Goal: Task Accomplishment & Management: Complete application form

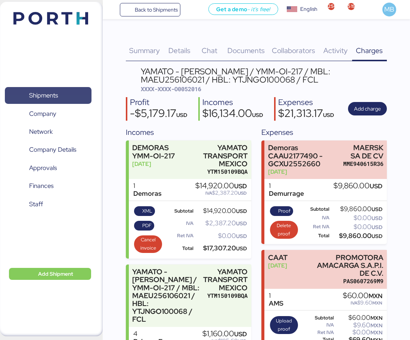
click at [69, 98] on span "Shipments" at bounding box center [48, 95] width 80 height 11
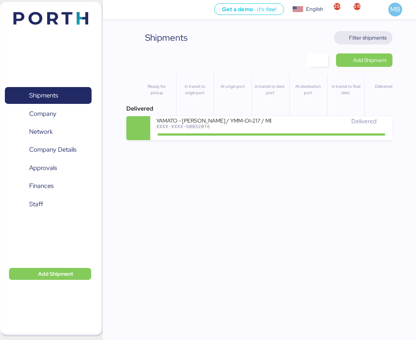
click at [364, 37] on span "Filter shipments" at bounding box center [367, 37] width 37 height 9
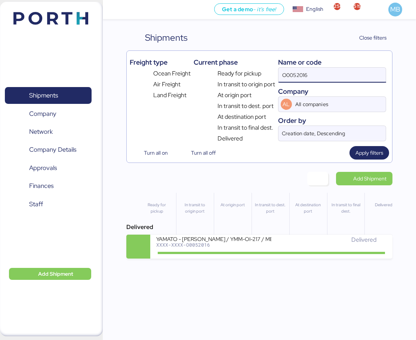
drag, startPoint x: 329, startPoint y: 73, endPoint x: 261, endPoint y: 72, distance: 67.7
click at [261, 72] on div "Freight type Ocean Freight Air Freight Land Freight Current phase Ready for pic…" at bounding box center [259, 98] width 259 height 89
type input "yamato"
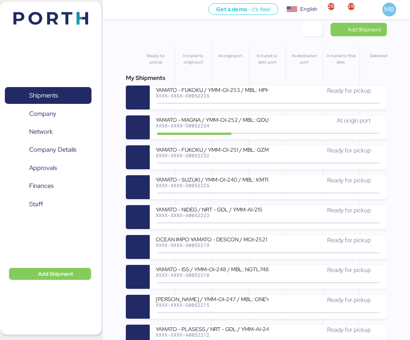
scroll to position [150, 0]
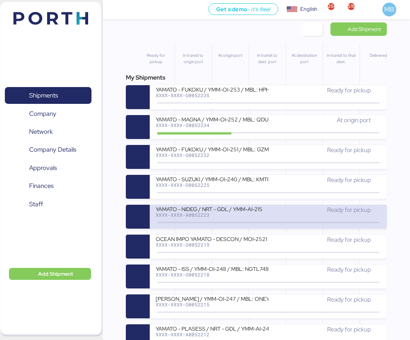
click at [249, 214] on div "XXXX-XXXX-A0052223" at bounding box center [212, 214] width 113 height 5
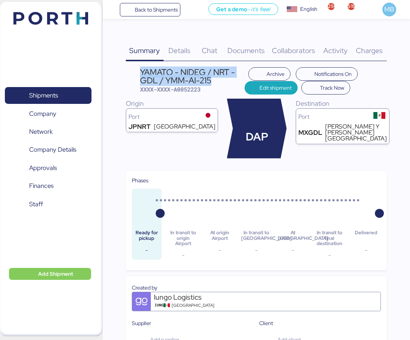
drag, startPoint x: 214, startPoint y: 83, endPoint x: 140, endPoint y: 70, distance: 74.9
click at [140, 70] on div "YAMATO - NIDEG / NRT - GDL / YMM-AI-215" at bounding box center [192, 76] width 105 height 17
copy div "YAMATO - NIDEG / NRT - GDL / YMM-AI-215"
click at [64, 101] on span "Shipments" at bounding box center [48, 95] width 80 height 11
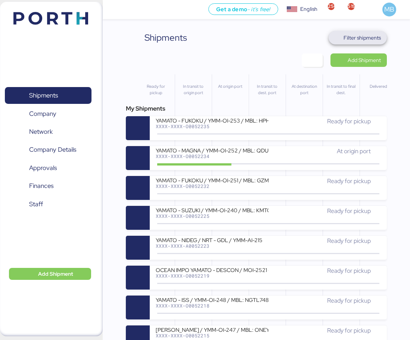
click at [372, 37] on span "Filter shipments" at bounding box center [362, 37] width 37 height 9
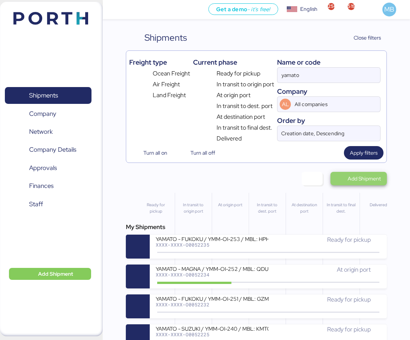
click at [365, 179] on span "Add Shipment" at bounding box center [364, 178] width 33 height 9
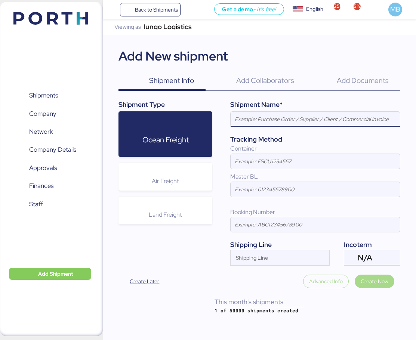
click at [183, 188] on div "Air Freight" at bounding box center [165, 177] width 94 height 28
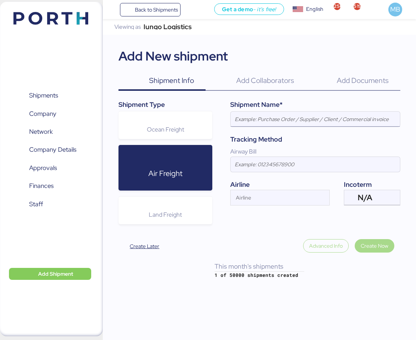
click at [284, 119] on input at bounding box center [315, 119] width 169 height 15
paste input "YAMATO - NIDEG / NRT - GDL / YMM-AI-215"
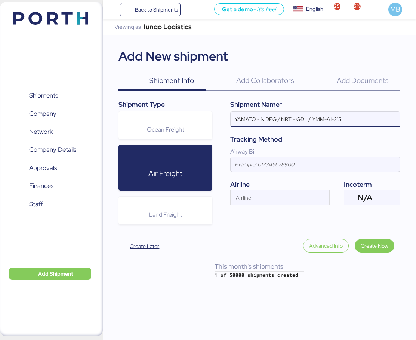
type input "YAMATO - NIDEG / NRT - GDL / YMM-AI-215"
click at [384, 198] on div "N/A" at bounding box center [371, 197] width 27 height 15
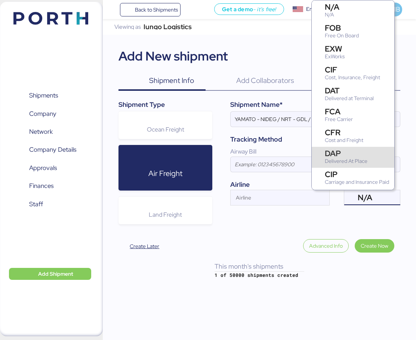
click at [370, 154] on div "DAP Delivered At Place" at bounding box center [353, 157] width 83 height 21
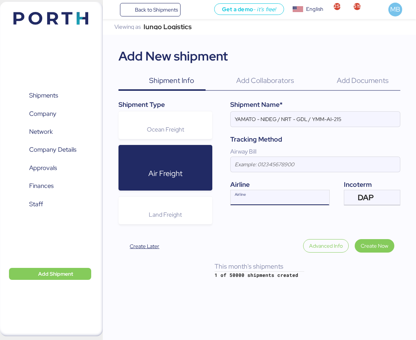
click at [265, 197] on input "Airline" at bounding box center [273, 199] width 85 height 9
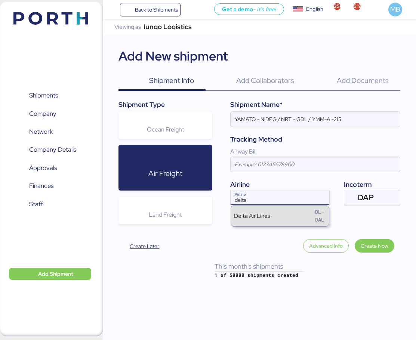
type input "delta"
click at [295, 213] on div "Delta Air Lines DL-DAL" at bounding box center [280, 216] width 98 height 21
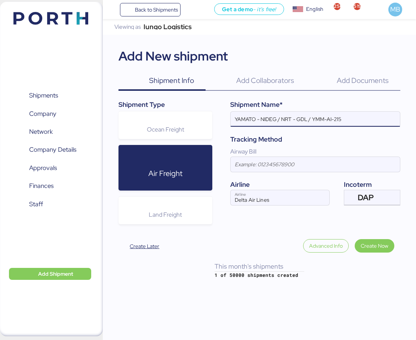
click at [265, 115] on input "YAMATO - NIDEG / NRT - GDL / YMM-AI-215" at bounding box center [315, 119] width 169 height 15
paste input "CHANGER & DRESSER"
click at [326, 120] on input "YAMATO - CHANGER & DRESSER / NRT - GDL / YMM-AI-215" at bounding box center [315, 119] width 169 height 15
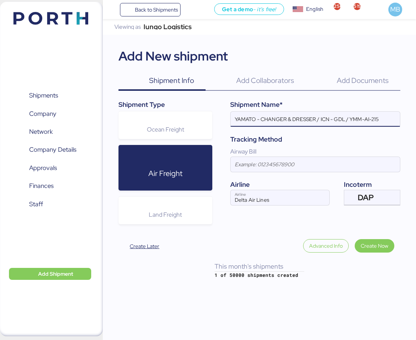
click at [339, 116] on input "YAMATO - CHANGER & DRESSER / ICN - GDL / YMM-AI-215" at bounding box center [315, 119] width 169 height 15
click at [384, 120] on input "YAMATO - CHANGER & DRESSER / ICN - MEX / YMM-AI-215" at bounding box center [315, 119] width 169 height 15
paste input "YMM-AI-216"
type input "YAMATO - CHANGER & DRESSER / ICN - MEX / YMM-AI-216"
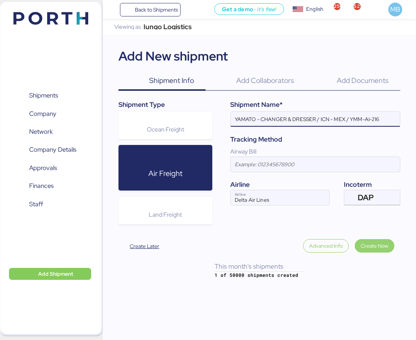
click at [379, 247] on span "Create Now" at bounding box center [375, 245] width 28 height 9
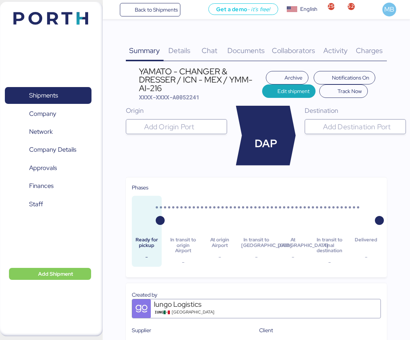
click at [205, 130] on input "search" at bounding box center [183, 126] width 81 height 9
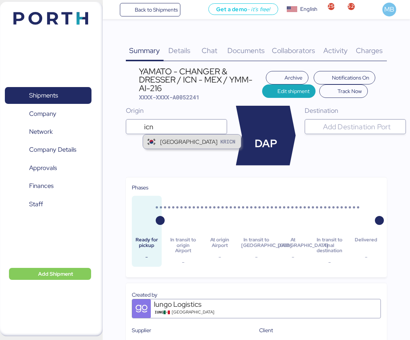
type input "icn"
click at [196, 145] on div "[GEOGRAPHIC_DATA]" at bounding box center [188, 142] width 57 height 9
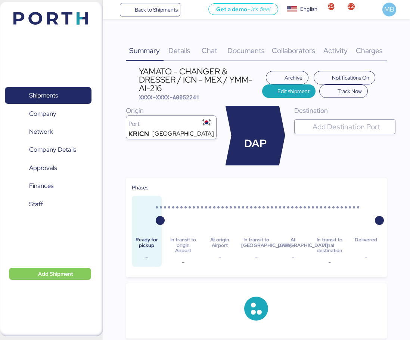
click at [338, 121] on div at bounding box center [351, 126] width 81 height 15
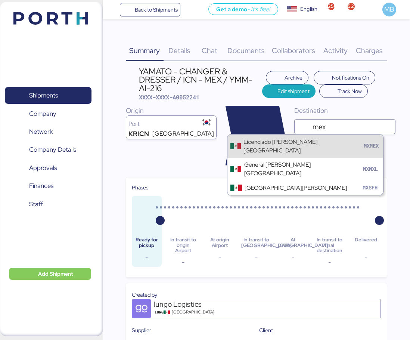
type input "mex"
click at [332, 146] on div "Licenciado [PERSON_NAME][GEOGRAPHIC_DATA]" at bounding box center [303, 146] width 118 height 17
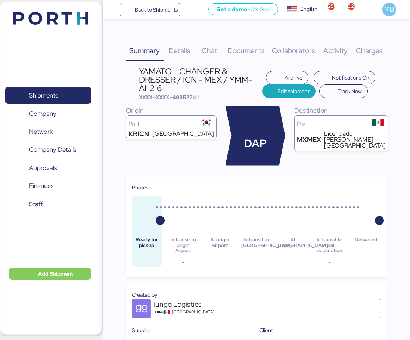
click at [182, 48] on span "Details" at bounding box center [180, 51] width 22 height 10
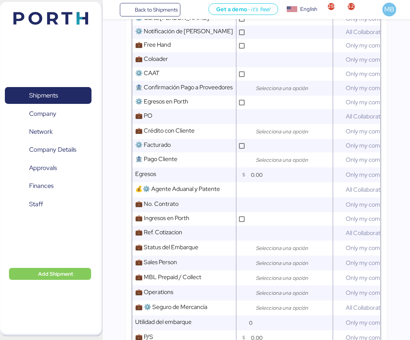
scroll to position [299, 0]
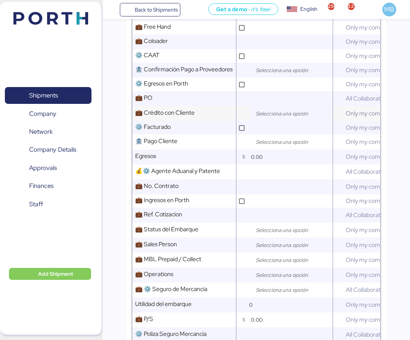
click at [265, 118] on input "search" at bounding box center [294, 113] width 78 height 9
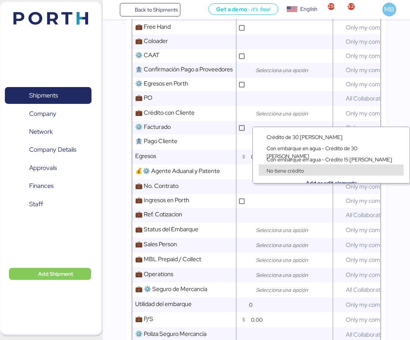
click at [332, 160] on span "Con embarque en agua - Crédito 15 [PERSON_NAME]" at bounding box center [330, 159] width 126 height 7
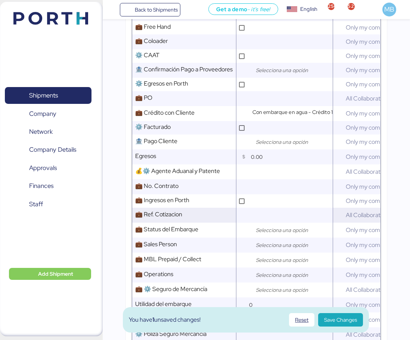
click at [287, 223] on input "text" at bounding box center [291, 215] width 84 height 15
click at [288, 235] on input "search" at bounding box center [294, 230] width 78 height 9
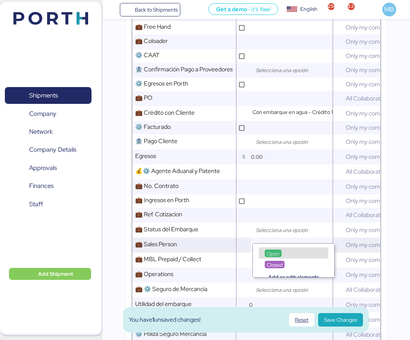
click at [244, 250] on div at bounding box center [245, 245] width 11 height 15
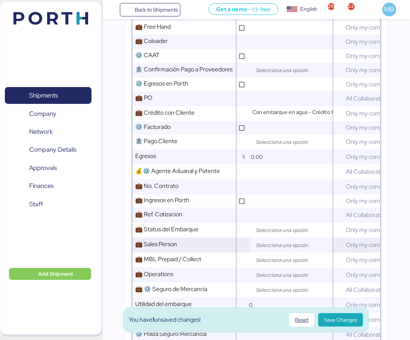
click at [253, 249] on div at bounding box center [253, 244] width 4 height 7
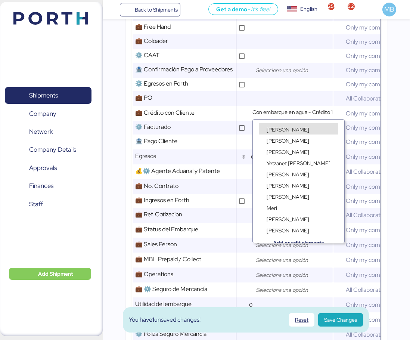
click at [296, 129] on div "[PERSON_NAME]" at bounding box center [288, 129] width 46 height 7
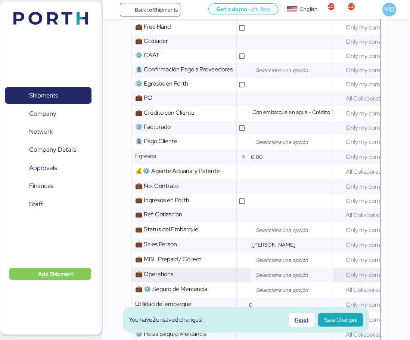
click at [284, 280] on input "search" at bounding box center [294, 275] width 78 height 9
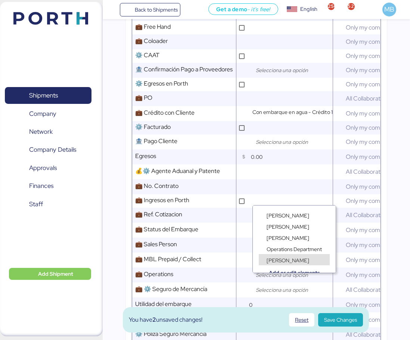
click at [295, 256] on div "[PERSON_NAME]" at bounding box center [288, 259] width 46 height 7
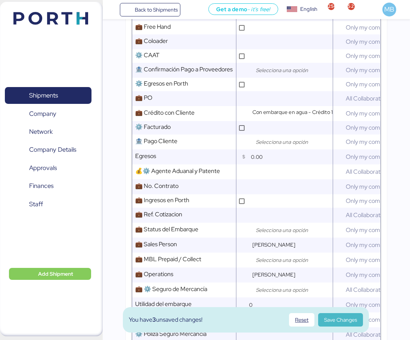
click at [340, 320] on span "Save Changes" at bounding box center [340, 319] width 33 height 9
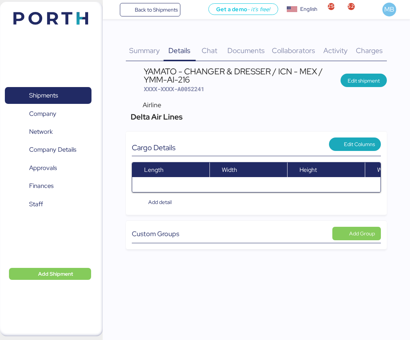
scroll to position [0, 0]
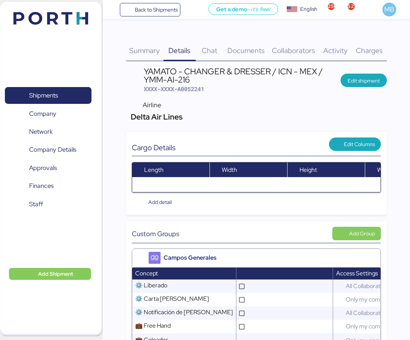
click at [261, 53] on span "Documents" at bounding box center [246, 51] width 37 height 10
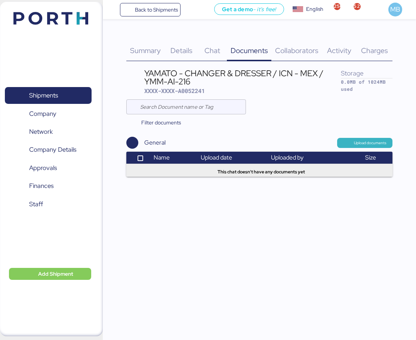
click at [363, 143] on span "Upload documents" at bounding box center [370, 143] width 33 height 7
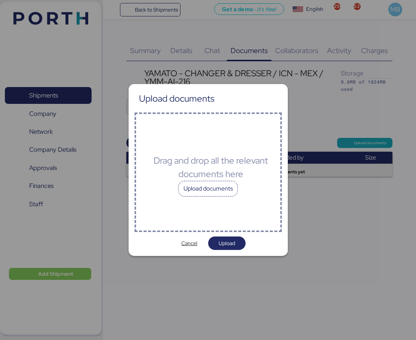
click at [206, 194] on div "Upload documents" at bounding box center [208, 189] width 60 height 16
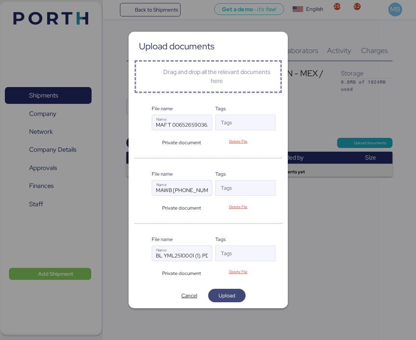
click at [229, 299] on span "Upload" at bounding box center [227, 295] width 16 height 9
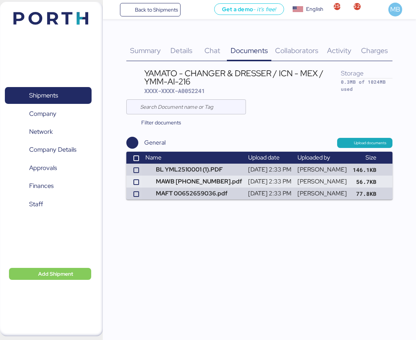
click at [147, 53] on span "Summary" at bounding box center [145, 51] width 31 height 10
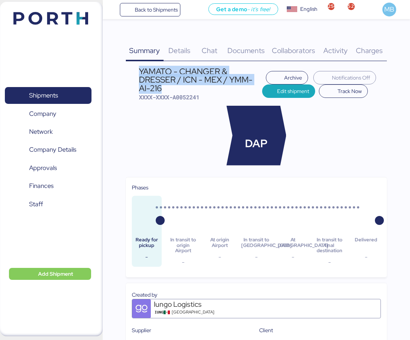
drag, startPoint x: 161, startPoint y: 87, endPoint x: 140, endPoint y: 71, distance: 25.9
click at [140, 71] on div "YAMATO - CHANGER & DRESSER / ICN - MEX / YMM-AI-216" at bounding box center [200, 79] width 123 height 25
copy div "YAMATO - CHANGER & DRESSER / ICN - MEX / YMM-AI-216"
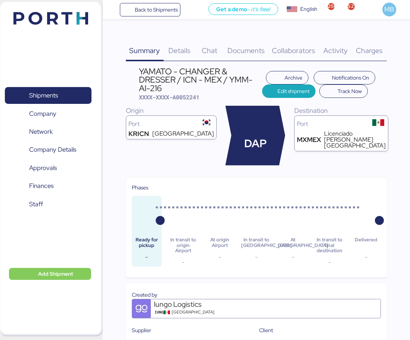
click at [176, 46] on span "Details" at bounding box center [180, 51] width 22 height 10
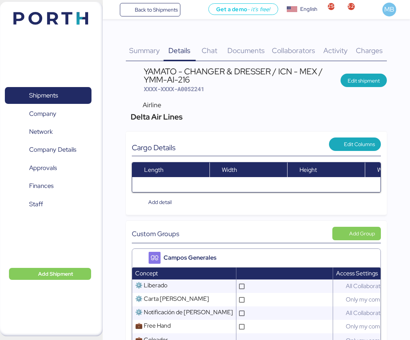
click at [201, 91] on span "XXXX-XXXX-A0052241" at bounding box center [174, 88] width 61 height 7
copy span "A0052241"
click at [199, 90] on span "XXXX-XXXX-A0052241" at bounding box center [174, 88] width 61 height 7
